Goal: Download file/media

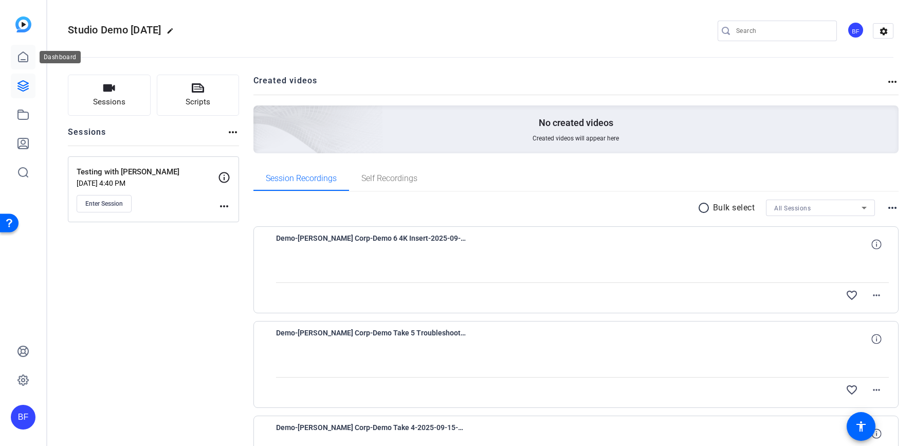
click at [22, 53] on icon at bounding box center [23, 57] width 12 height 12
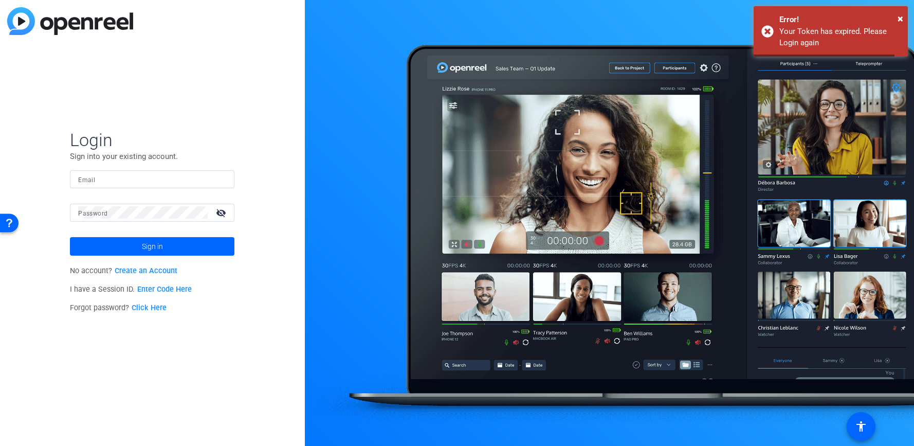
type input "brian.forrest@ampf.com"
click at [162, 289] on link "Enter Code Here" at bounding box center [164, 289] width 55 height 9
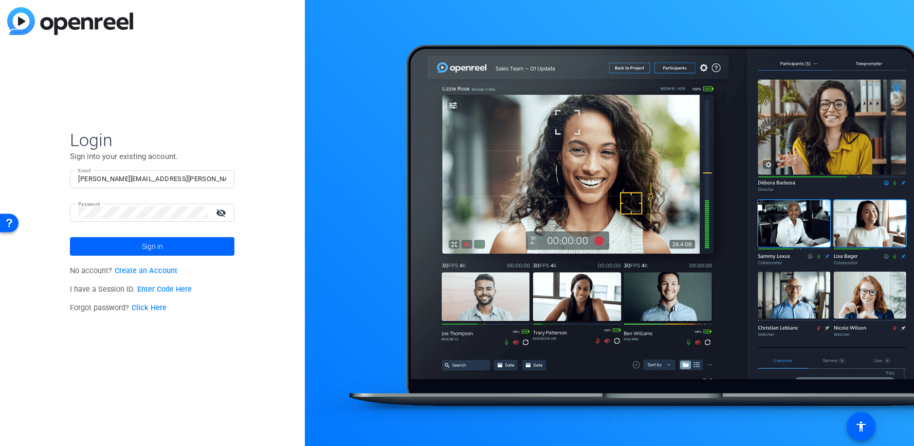
click at [158, 288] on link "Enter Code Here" at bounding box center [164, 289] width 55 height 9
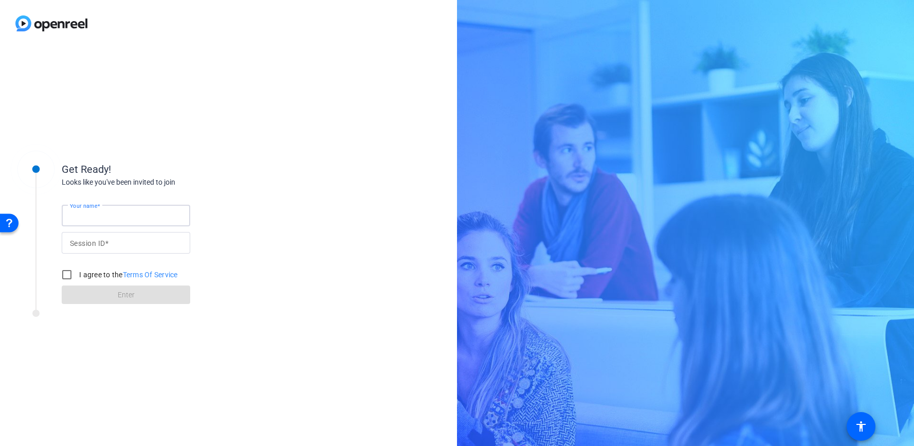
click at [114, 216] on input "Your name" at bounding box center [126, 215] width 112 height 12
click at [94, 209] on input "Your name" at bounding box center [126, 215] width 112 height 12
type input "[PERSON_NAME]"
click at [118, 249] on div at bounding box center [126, 243] width 112 height 22
type input "$"
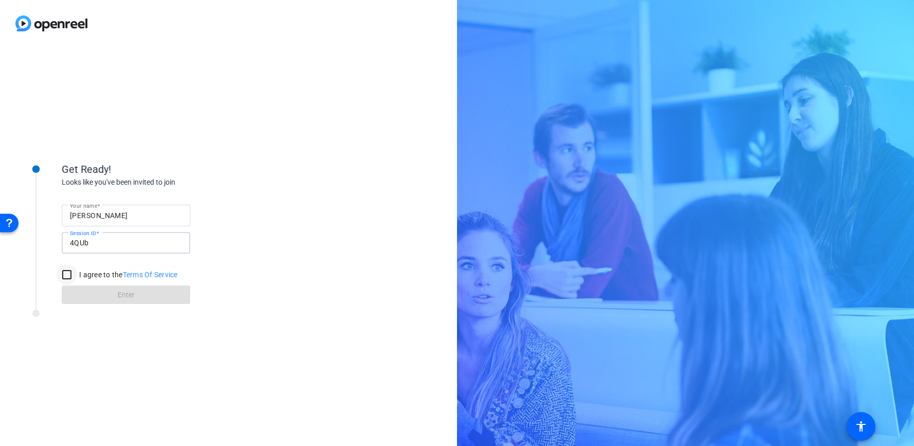
type input "4QUb"
click at [75, 277] on input "I agree to the Terms Of Service" at bounding box center [67, 274] width 21 height 21
checkbox input "true"
click at [85, 292] on span at bounding box center [126, 294] width 129 height 25
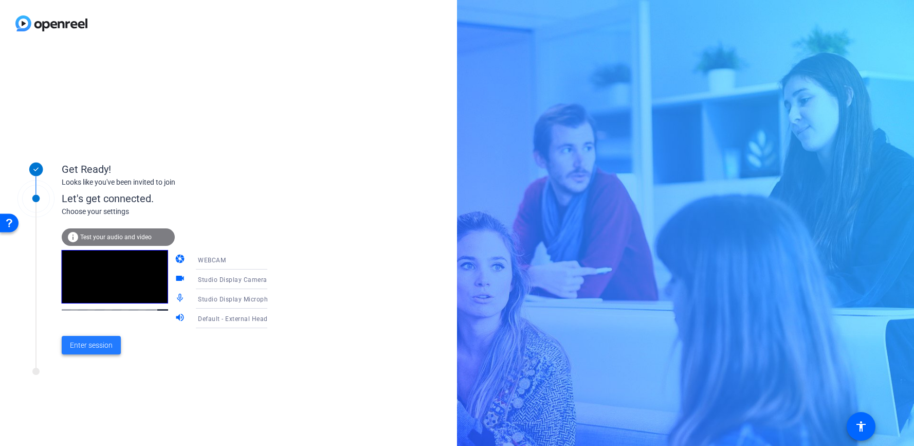
click at [106, 348] on span "Enter session" at bounding box center [91, 345] width 43 height 11
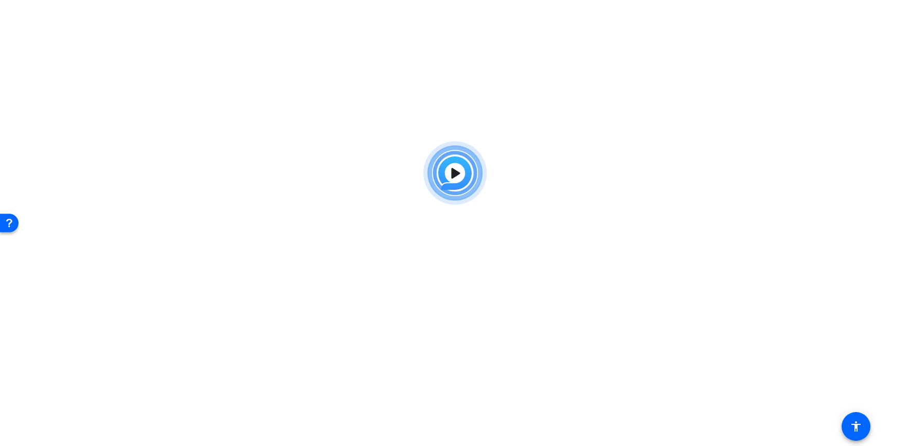
click at [223, 202] on div at bounding box center [454, 173] width 909 height 74
click at [478, 198] on img at bounding box center [455, 173] width 76 height 74
click at [451, 166] on img at bounding box center [455, 173] width 76 height 74
click at [449, 171] on img at bounding box center [455, 173] width 76 height 74
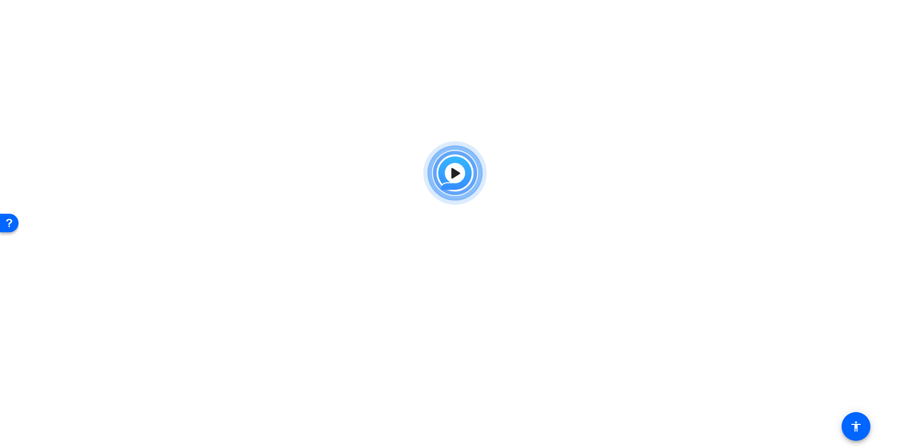
click at [449, 171] on img at bounding box center [455, 173] width 76 height 74
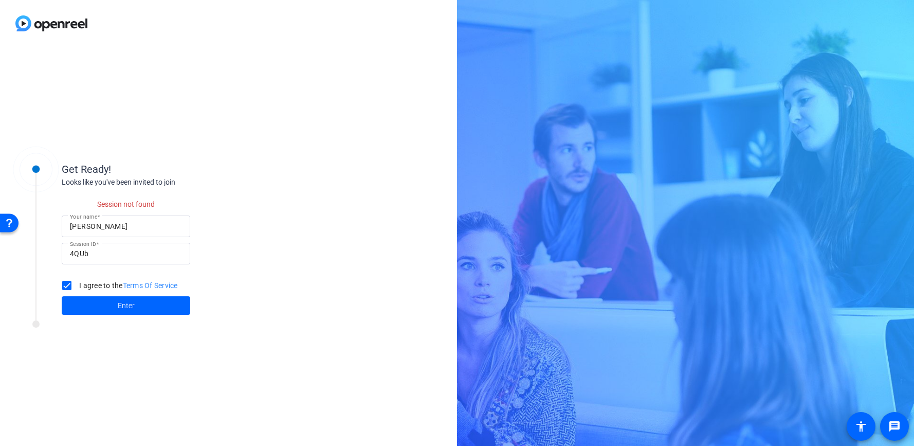
click at [89, 258] on input "4QUb" at bounding box center [126, 253] width 112 height 12
click at [78, 252] on input "4QUb" at bounding box center [126, 253] width 112 height 12
click at [74, 258] on input "4QUb" at bounding box center [126, 253] width 112 height 12
drag, startPoint x: 78, startPoint y: 254, endPoint x: 80, endPoint y: 259, distance: 5.9
click at [78, 254] on input "4QUb" at bounding box center [126, 253] width 112 height 12
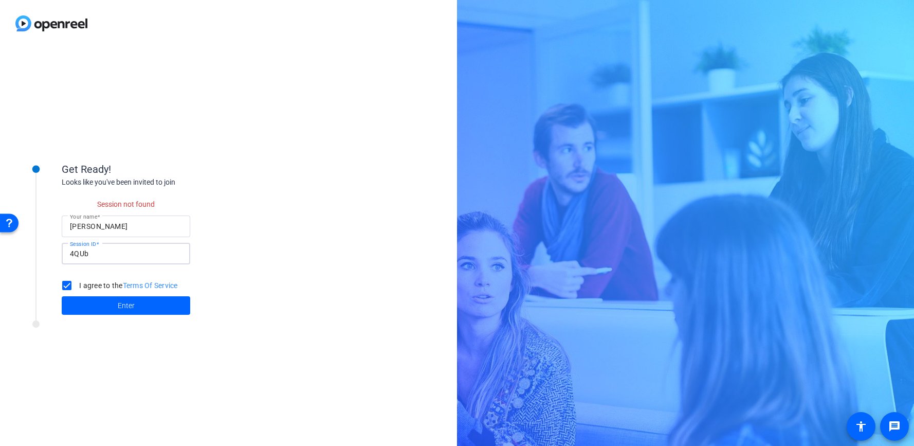
click at [158, 256] on input "4QUb" at bounding box center [126, 253] width 112 height 12
click at [213, 97] on div "Get Ready! Looks like you've been invited to join Session not found Your name M…" at bounding box center [228, 246] width 457 height 399
click at [214, 98] on div "Get Ready! Looks like you've been invited to join Session not found Your name M…" at bounding box center [228, 246] width 457 height 399
drag, startPoint x: 214, startPoint y: 99, endPoint x: 151, endPoint y: 173, distance: 97.1
click at [213, 101] on div "Get Ready! Looks like you've been invited to join Session not found Your name M…" at bounding box center [228, 246] width 457 height 399
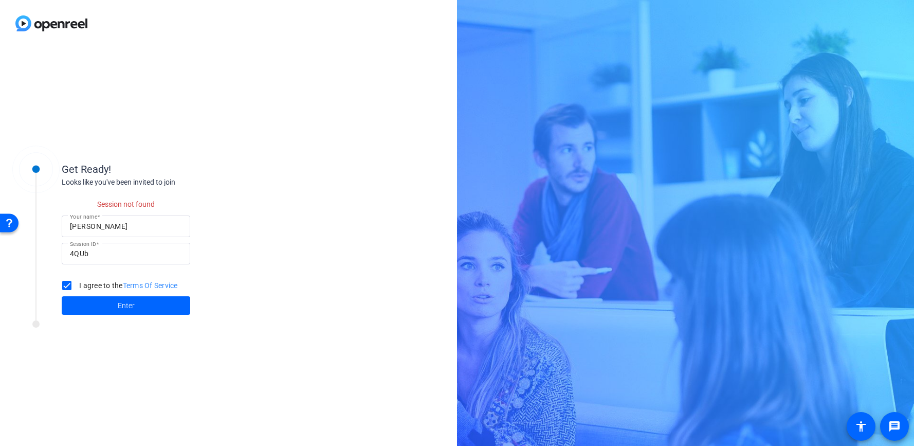
click at [110, 233] on div "[PERSON_NAME]" at bounding box center [126, 227] width 112 height 22
click at [83, 259] on input "4QUb" at bounding box center [126, 253] width 112 height 12
click at [71, 254] on input "4QUb" at bounding box center [126, 253] width 112 height 12
click at [77, 254] on input "4QUb" at bounding box center [126, 253] width 112 height 12
drag, startPoint x: 90, startPoint y: 253, endPoint x: 61, endPoint y: 254, distance: 28.8
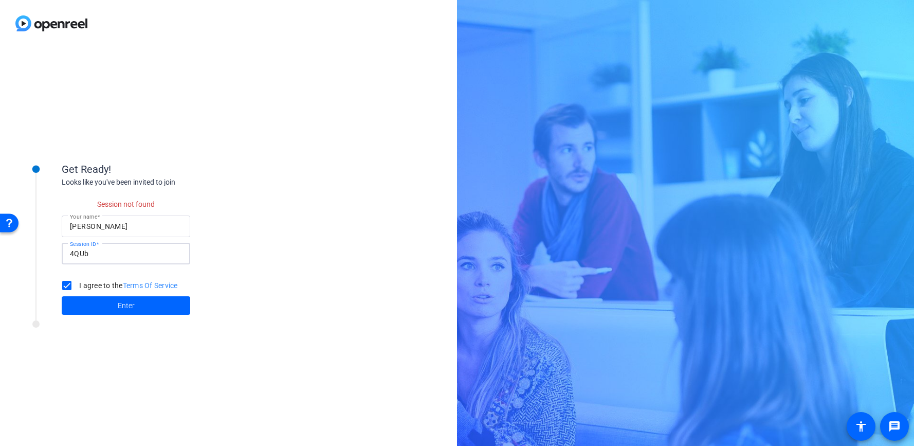
click at [61, 254] on div "Get Ready! Looks like you've been invited to join Session not found Your name M…" at bounding box center [138, 232] width 257 height 177
click at [69, 295] on input "I agree to the Terms Of Service" at bounding box center [67, 285] width 21 height 21
checkbox input "false"
drag, startPoint x: 91, startPoint y: 255, endPoint x: 63, endPoint y: 254, distance: 27.3
click at [63, 254] on div "Session ID 4QUb" at bounding box center [126, 254] width 129 height 22
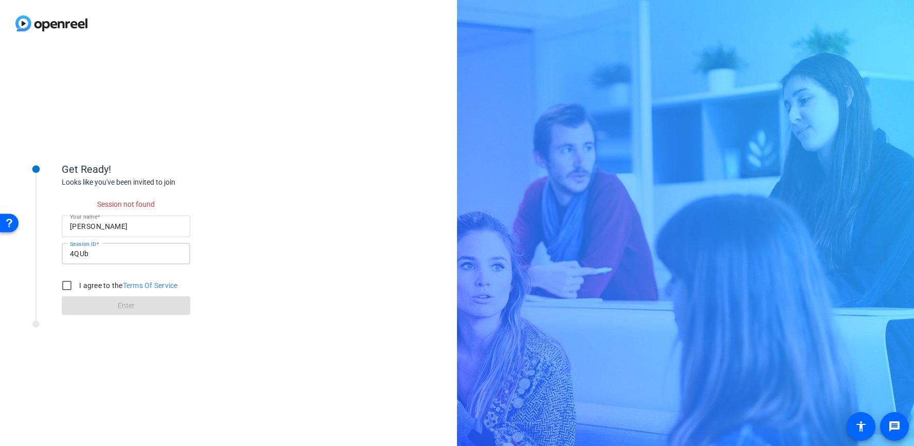
drag, startPoint x: 69, startPoint y: 252, endPoint x: 79, endPoint y: 254, distance: 10.1
click at [70, 252] on div "Session ID 4QUb" at bounding box center [126, 254] width 129 height 22
drag, startPoint x: 79, startPoint y: 254, endPoint x: 91, endPoint y: 282, distance: 30.5
click at [79, 254] on input "4QUb" at bounding box center [126, 253] width 112 height 12
drag, startPoint x: 74, startPoint y: 255, endPoint x: 81, endPoint y: 255, distance: 7.2
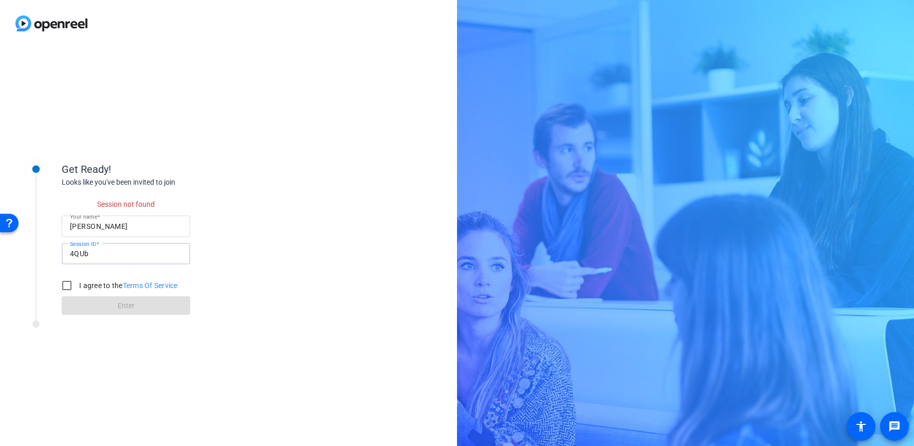
click at [76, 255] on input "4QUb" at bounding box center [126, 253] width 112 height 12
click at [79, 254] on input "4QUb" at bounding box center [126, 253] width 112 height 12
drag, startPoint x: 99, startPoint y: 257, endPoint x: 56, endPoint y: 253, distance: 42.9
click at [58, 258] on div "Get Ready! Looks like you've been invited to join Session not found Your name M…" at bounding box center [138, 232] width 257 height 177
click at [113, 251] on input "4QUb" at bounding box center [126, 253] width 112 height 12
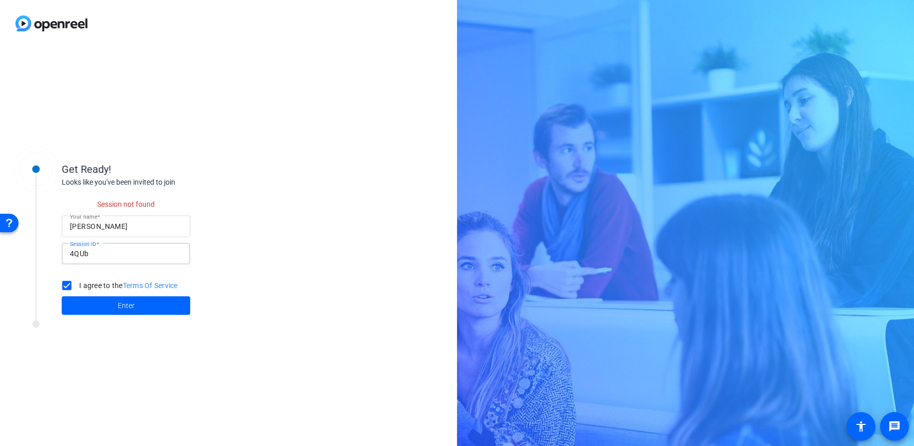
click at [89, 255] on input "4QUb" at bounding box center [126, 253] width 112 height 12
click at [88, 256] on input "4QUb" at bounding box center [126, 253] width 112 height 12
drag, startPoint x: 83, startPoint y: 256, endPoint x: 68, endPoint y: 262, distance: 16.6
click at [65, 258] on div "Session ID 4QUb" at bounding box center [126, 254] width 129 height 22
click at [68, 283] on input "I agree to the Terms Of Service" at bounding box center [67, 285] width 21 height 21
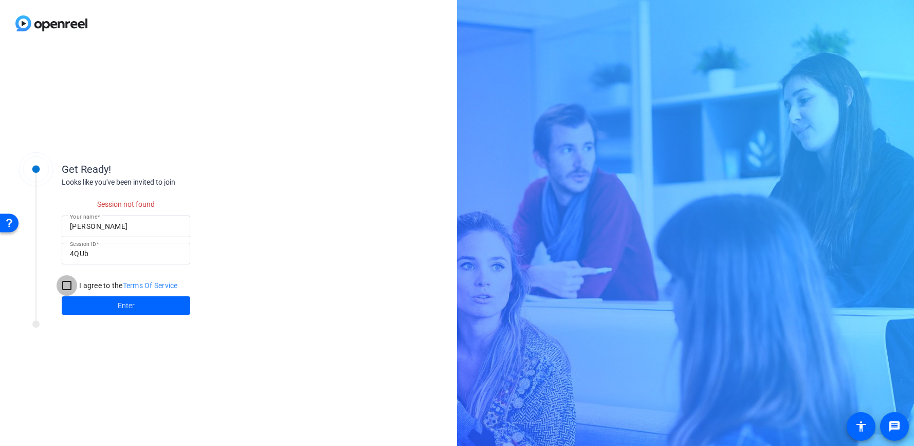
checkbox input "false"
click at [73, 255] on input "4QUb" at bounding box center [126, 253] width 112 height 12
click at [82, 255] on input "4QUb" at bounding box center [126, 253] width 112 height 12
click at [80, 254] on input "4QUb" at bounding box center [126, 253] width 112 height 12
click at [62, 20] on img at bounding box center [51, 23] width 103 height 47
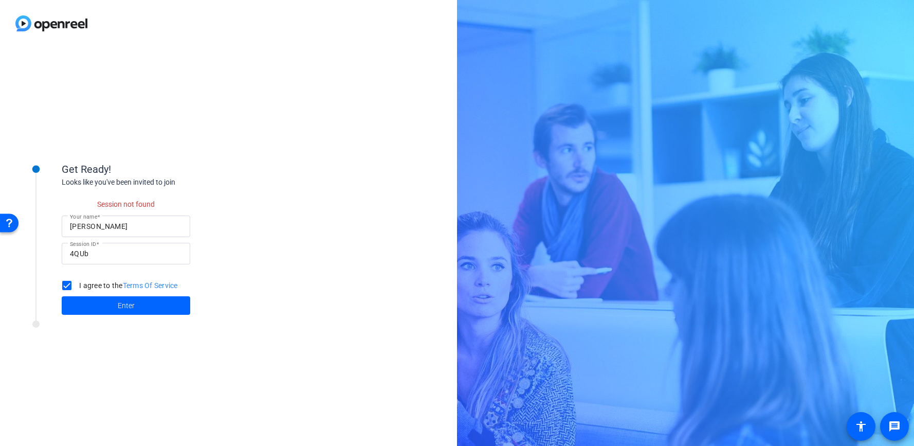
click at [26, 20] on img at bounding box center [51, 23] width 103 height 47
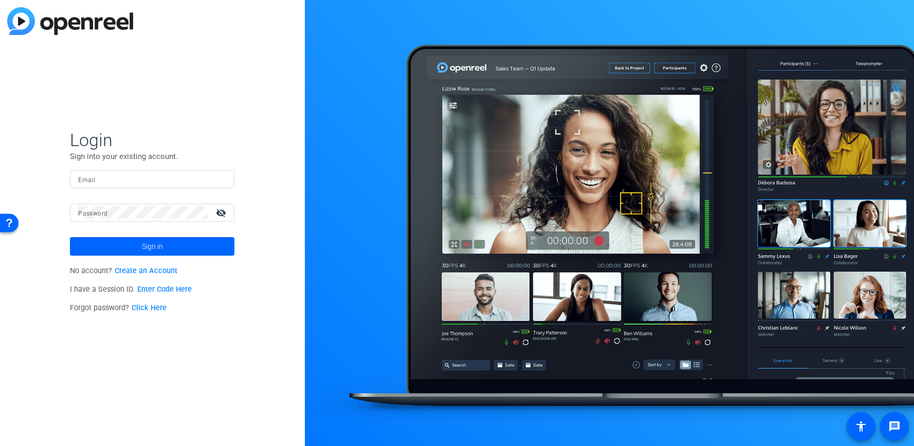
type input "brian.forrest@ampf.com"
click at [169, 289] on link "Enter Code Here" at bounding box center [164, 289] width 55 height 9
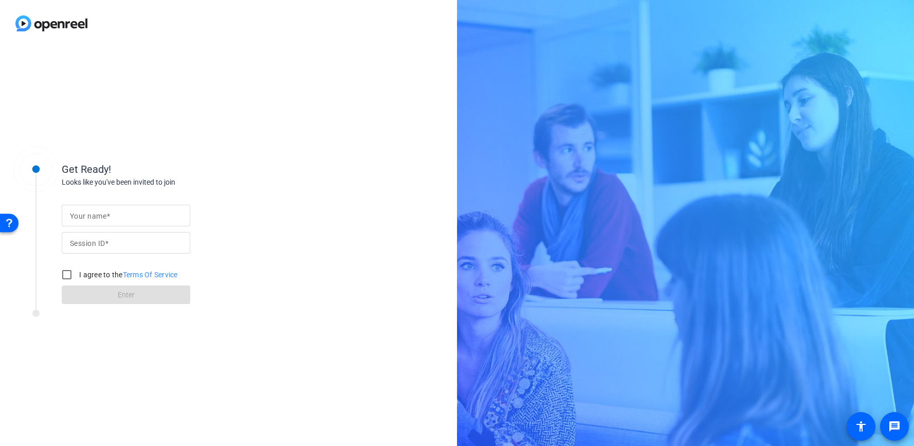
click at [104, 222] on div at bounding box center [126, 216] width 112 height 22
type input "[PERSON_NAME]"
type input "4GUb"
click at [65, 275] on input "I agree to the Terms Of Service" at bounding box center [67, 274] width 21 height 21
checkbox input "true"
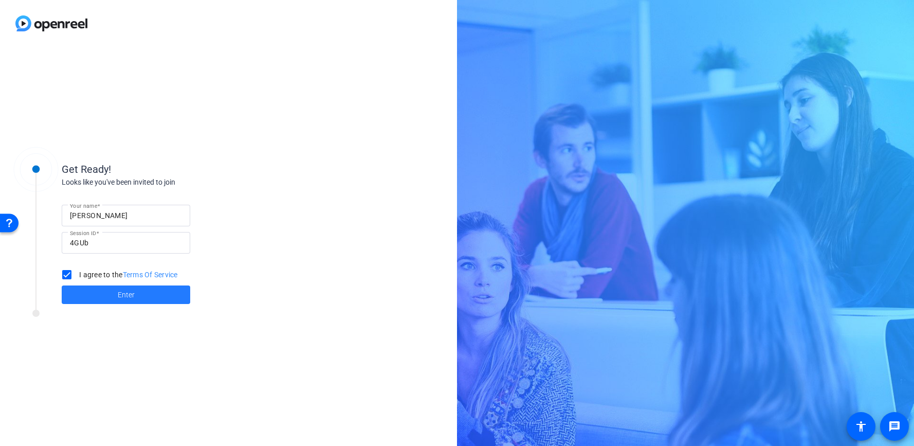
click at [97, 294] on span at bounding box center [126, 294] width 129 height 25
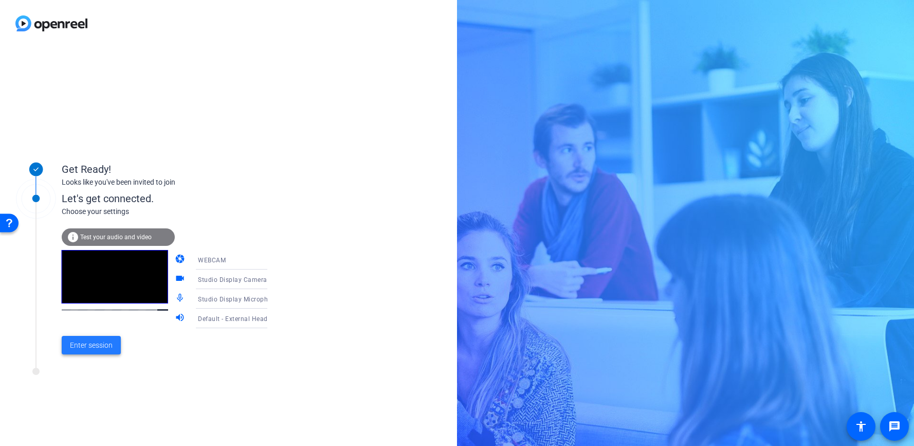
click at [96, 347] on span "Enter session" at bounding box center [91, 345] width 43 height 11
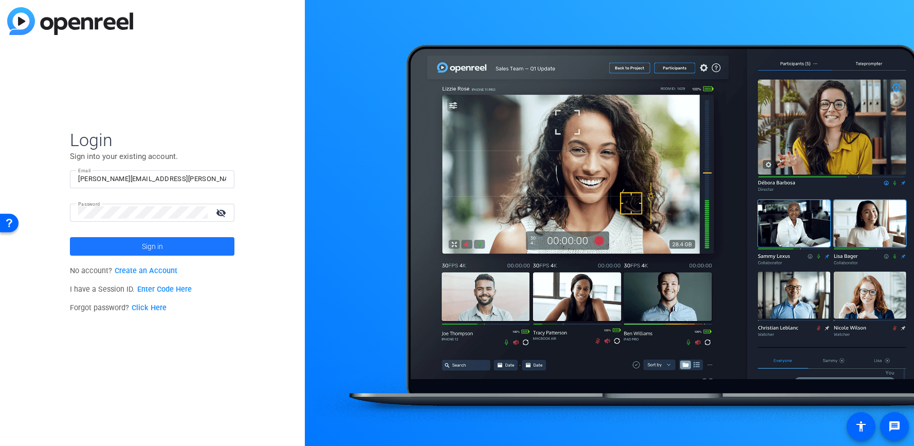
click at [156, 248] on span "Sign in" at bounding box center [152, 247] width 21 height 26
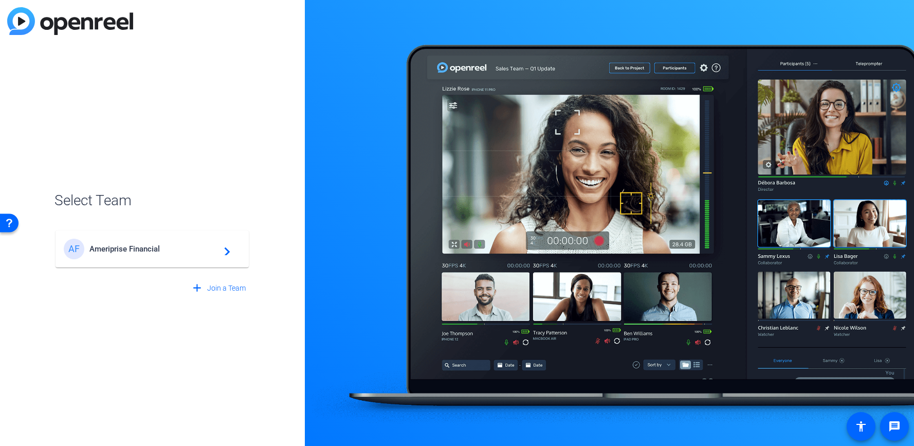
click at [214, 252] on span "Ameriprise Financial" at bounding box center [153, 248] width 129 height 9
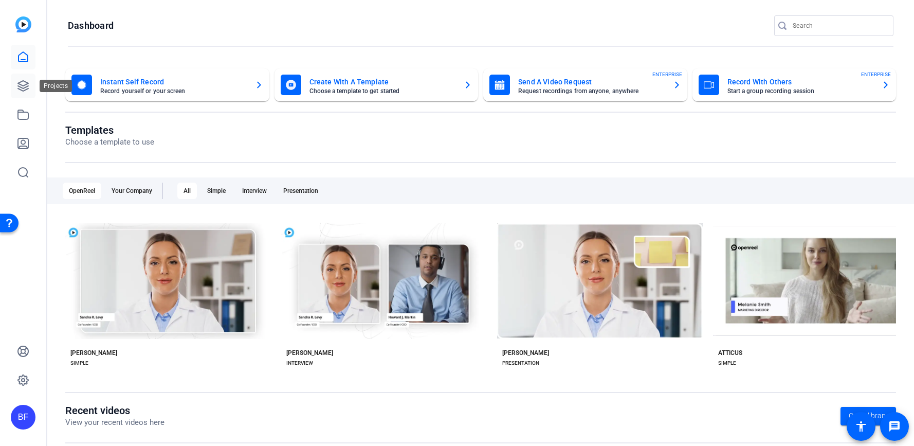
click at [22, 83] on icon at bounding box center [23, 86] width 12 height 12
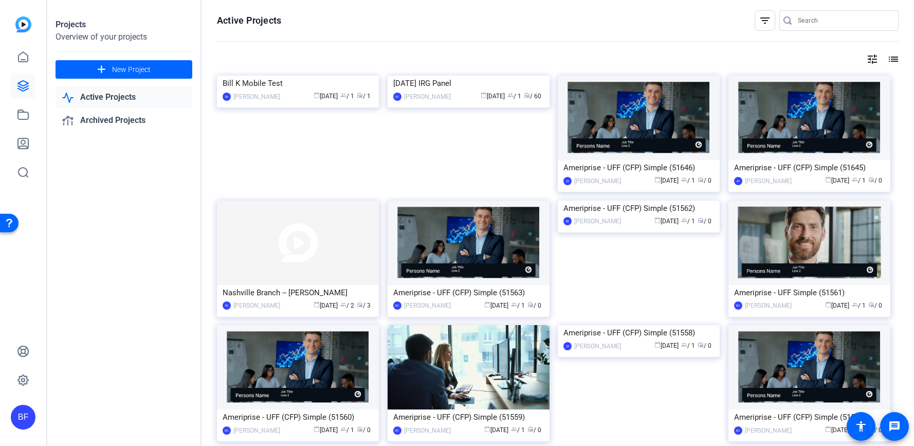
click at [431, 76] on img at bounding box center [469, 76] width 162 height 0
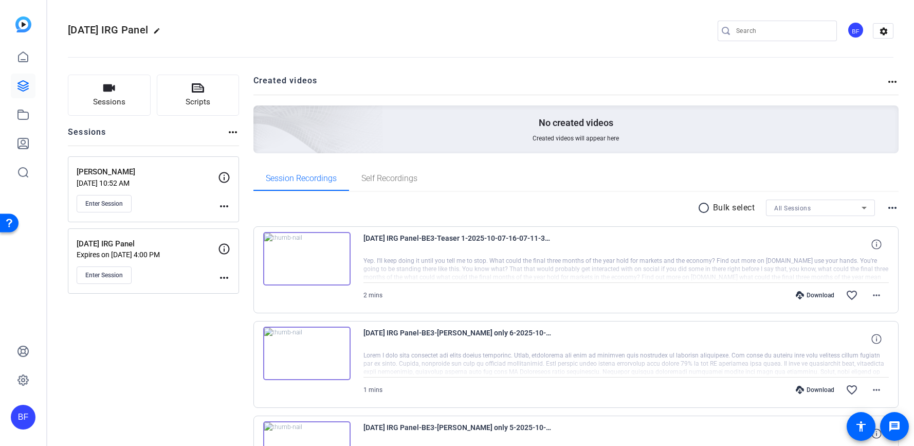
click at [892, 210] on mat-icon "more_horiz" at bounding box center [893, 208] width 12 height 12
click at [881, 193] on div at bounding box center [457, 223] width 914 height 446
click at [847, 207] on div "All Sessions" at bounding box center [818, 208] width 87 height 13
click at [706, 211] on div at bounding box center [457, 223] width 914 height 446
click at [698, 206] on mat-icon "radio_button_unchecked" at bounding box center [705, 208] width 15 height 12
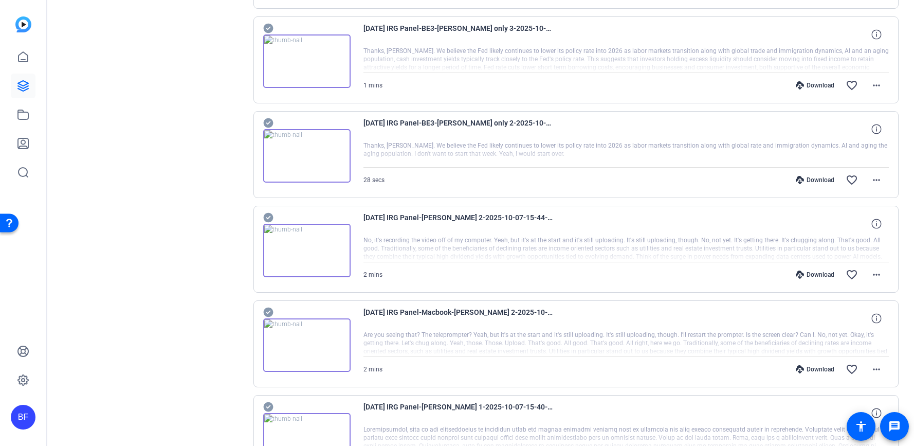
scroll to position [783, 0]
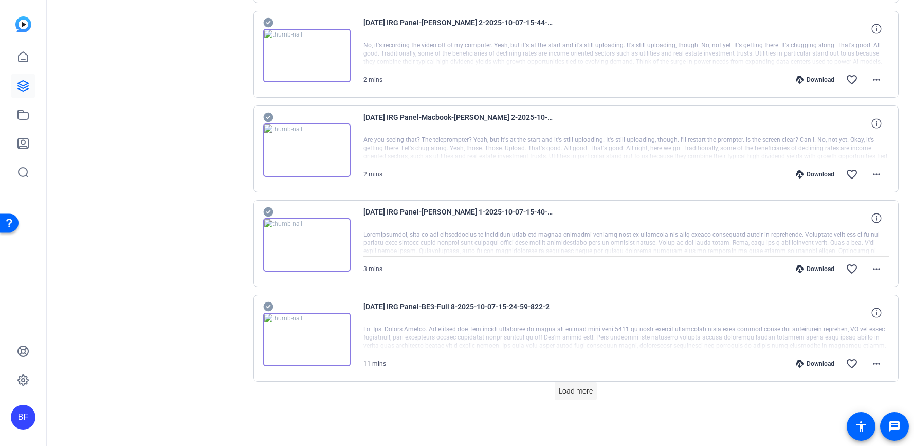
click at [580, 391] on span "Load more" at bounding box center [576, 391] width 34 height 11
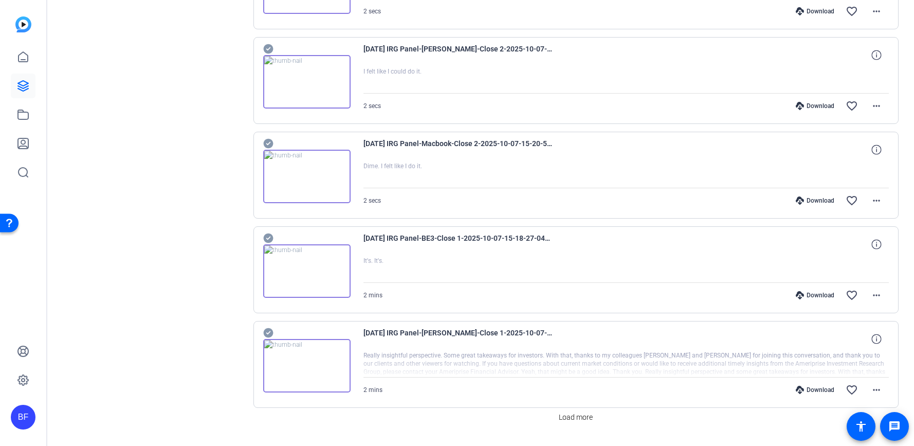
scroll to position [1730, 0]
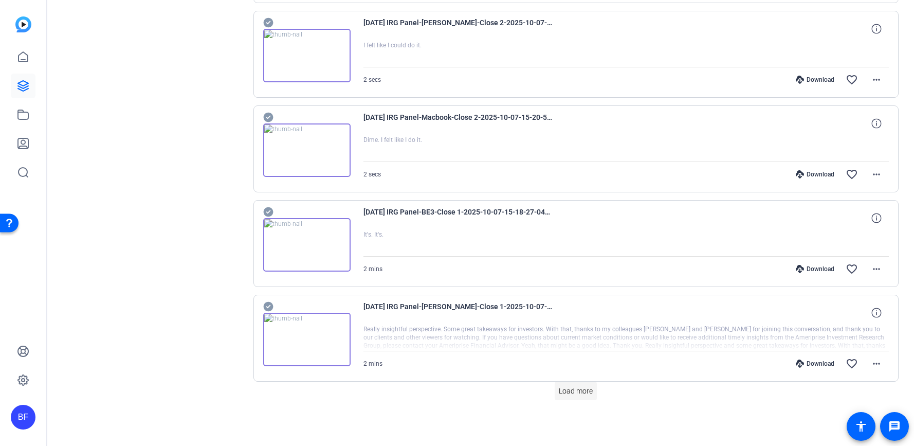
click at [582, 389] on span "Load more" at bounding box center [576, 391] width 34 height 11
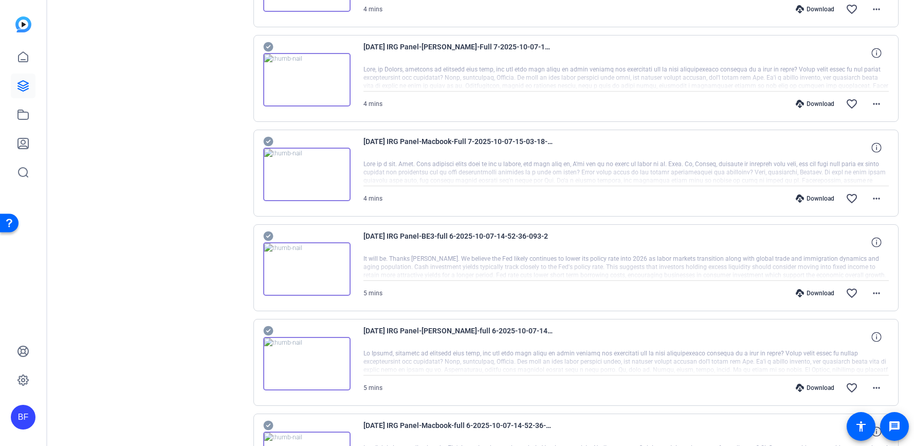
scroll to position [2676, 0]
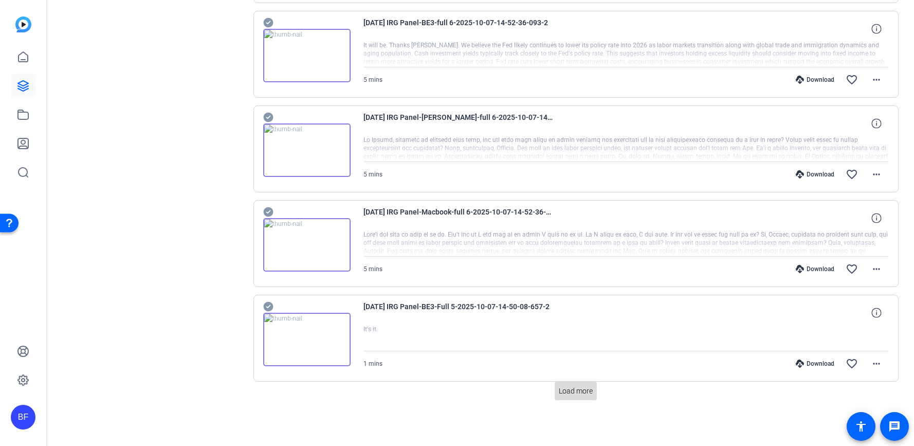
click at [580, 387] on span "Load more" at bounding box center [576, 391] width 34 height 11
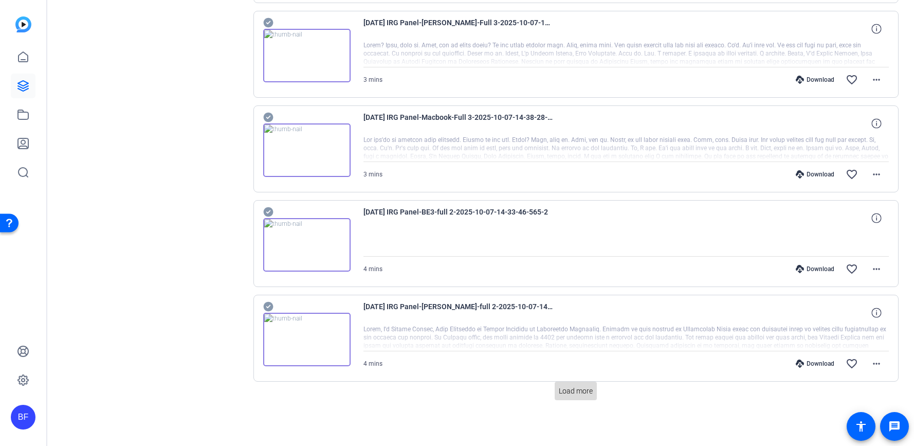
click at [591, 392] on span at bounding box center [576, 391] width 42 height 25
click at [590, 390] on span at bounding box center [576, 391] width 42 height 25
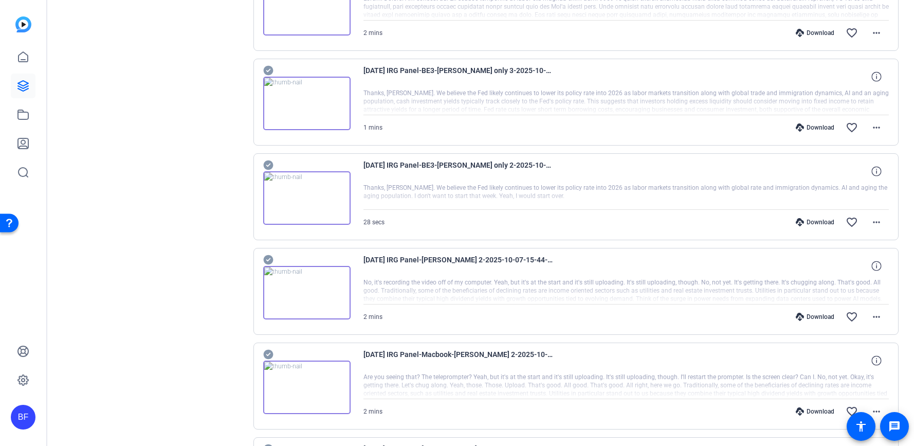
scroll to position [0, 0]
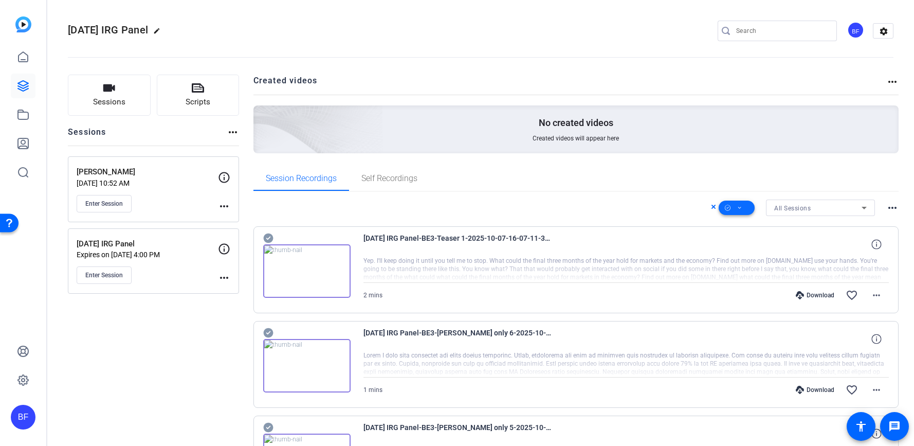
click at [737, 209] on span at bounding box center [737, 207] width 36 height 25
click at [737, 209] on div at bounding box center [457, 223] width 914 height 446
click at [737, 209] on span at bounding box center [737, 207] width 36 height 25
click at [742, 223] on span "Select All" at bounding box center [749, 224] width 55 height 12
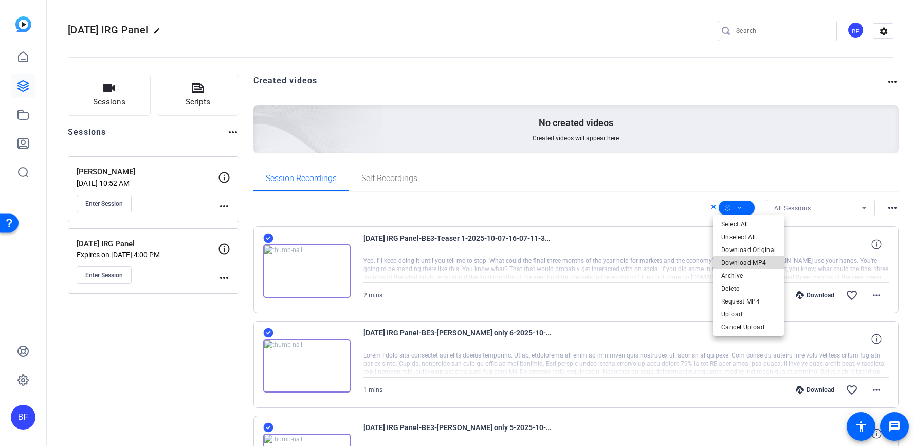
click at [751, 263] on span "Download MP4" at bounding box center [749, 263] width 55 height 12
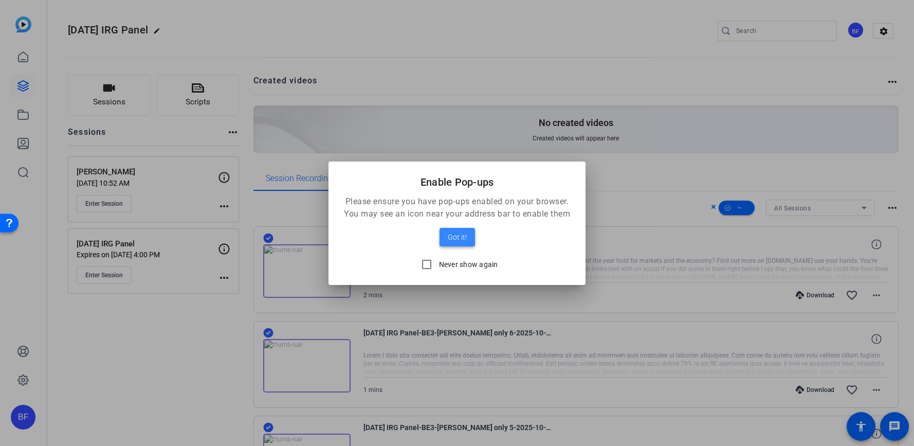
click at [463, 237] on span "Got it!" at bounding box center [457, 237] width 19 height 12
